Goal: Task Accomplishment & Management: Use online tool/utility

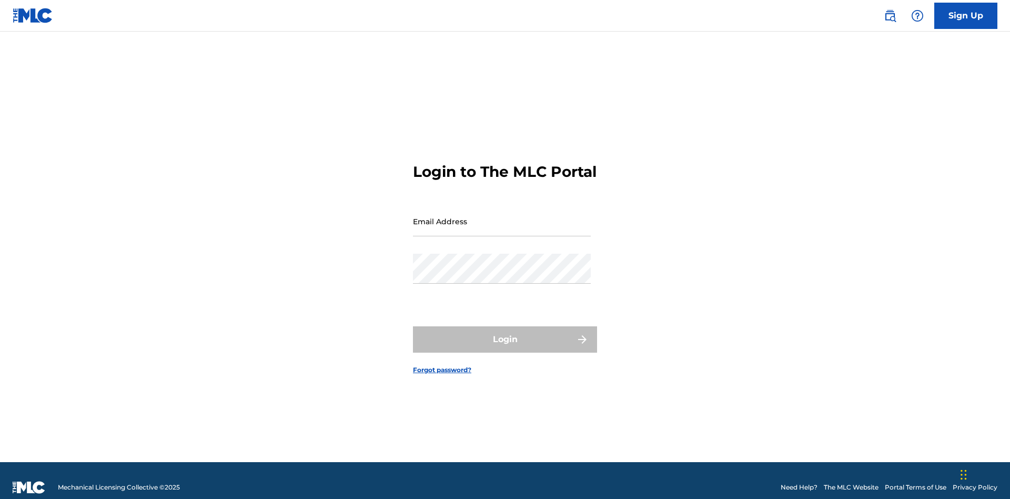
scroll to position [14, 0]
click at [502, 216] on input "Email Address" at bounding box center [502, 221] width 178 height 30
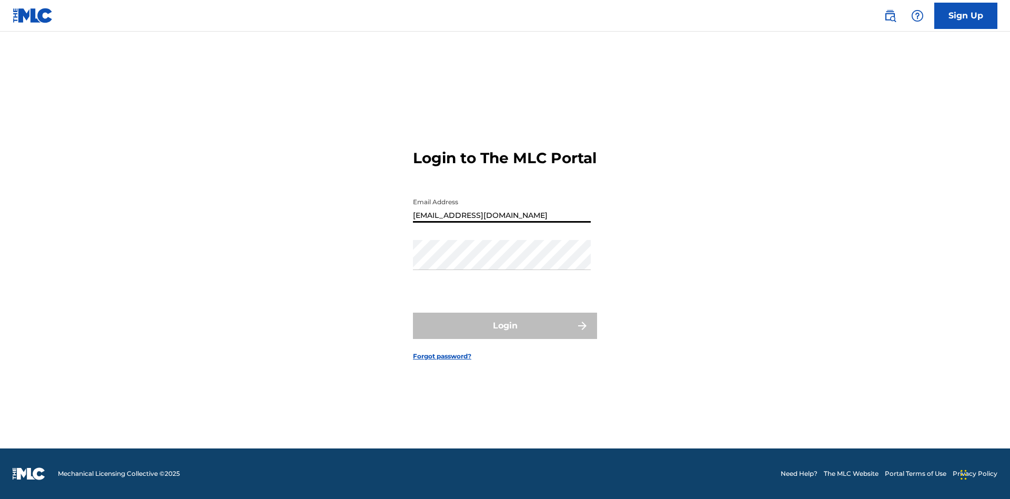
type input "[EMAIL_ADDRESS][DOMAIN_NAME]"
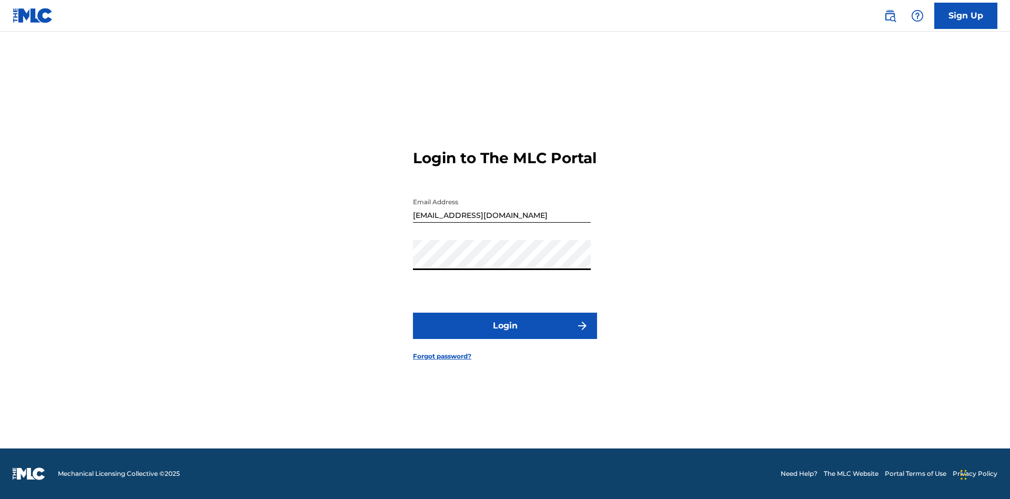
click at [505, 335] on button "Login" at bounding box center [505, 326] width 184 height 26
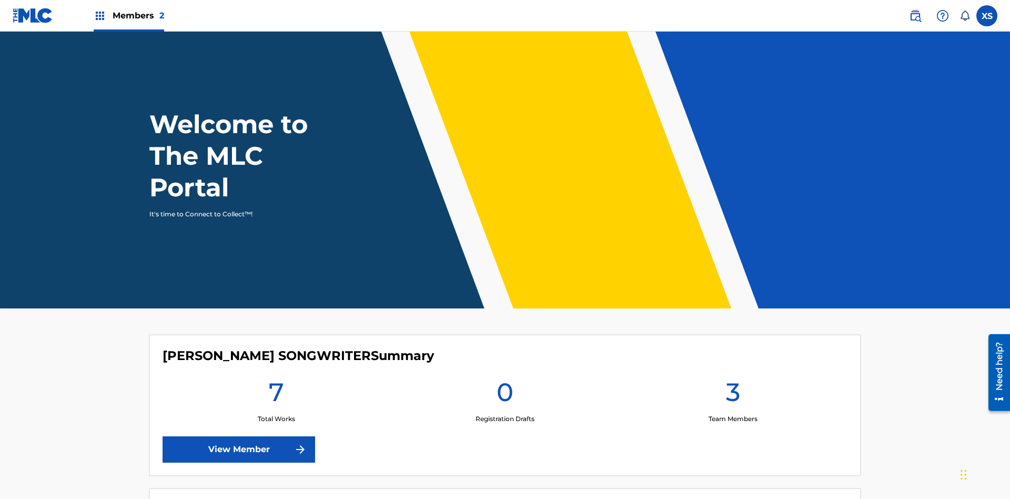
click at [128, 15] on span "Members 2" at bounding box center [139, 15] width 52 height 12
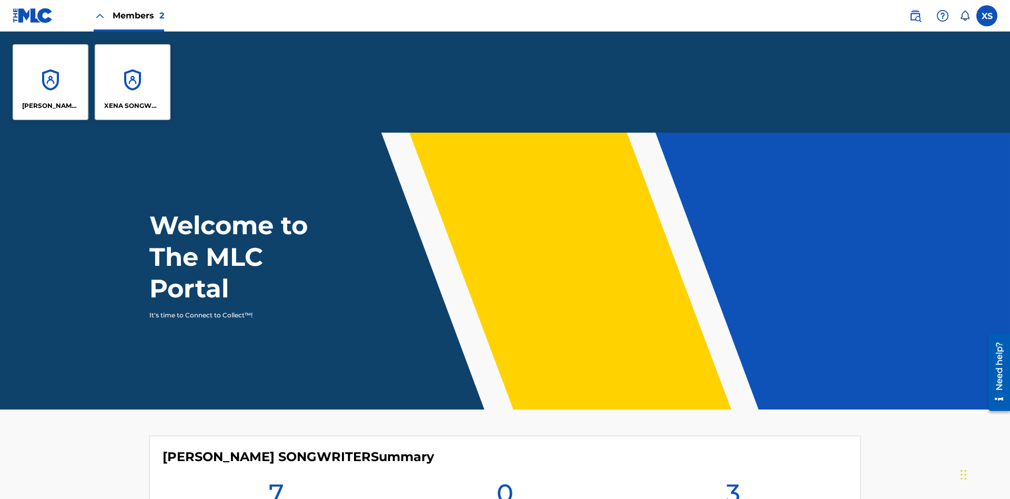
click at [51, 106] on p "[PERSON_NAME] SONGWRITER" at bounding box center [50, 105] width 57 height 9
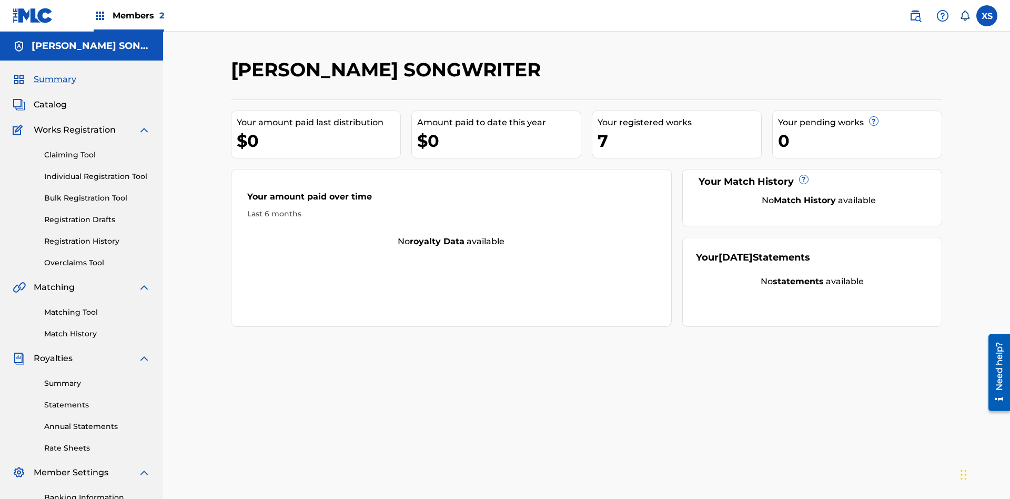
click at [97, 257] on link "Overclaims Tool" at bounding box center [97, 262] width 106 height 11
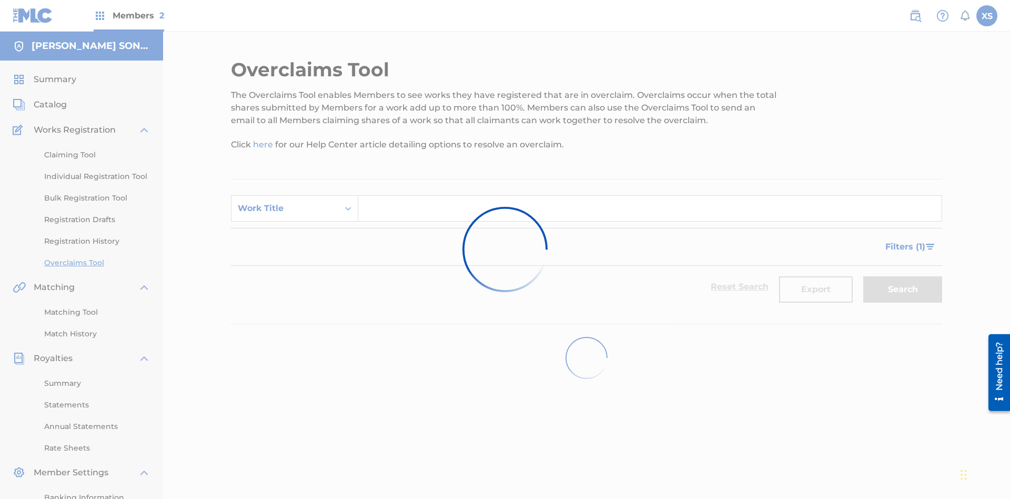
scroll to position [154, 0]
